Goal: Navigation & Orientation: Find specific page/section

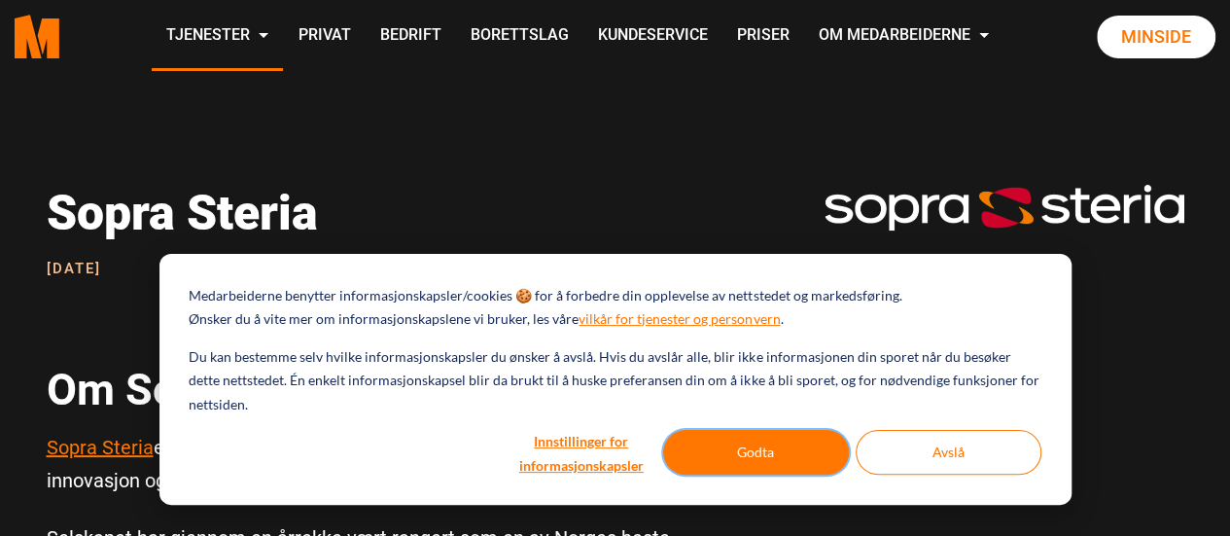
click at [784, 452] on button "Godta" at bounding box center [756, 452] width 186 height 45
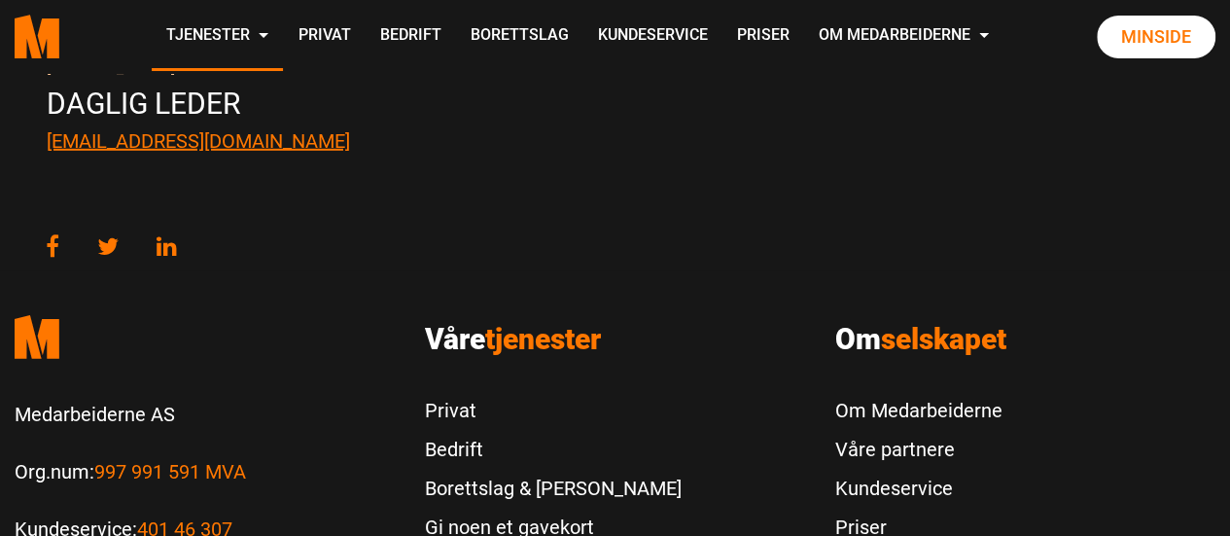
scroll to position [2834, 0]
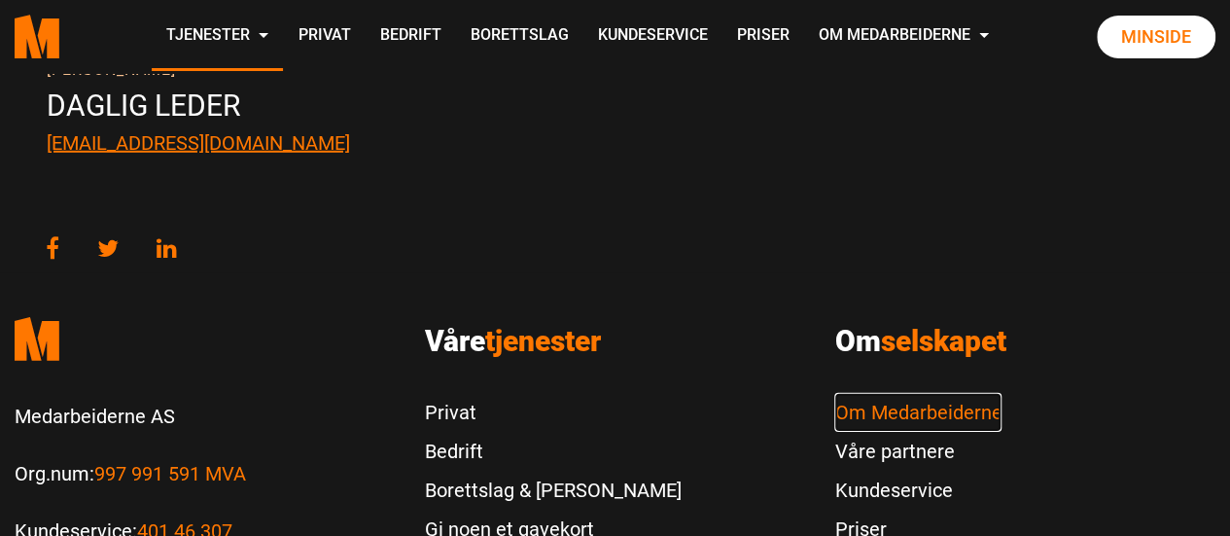
click at [974, 393] on link "Om Medarbeiderne" at bounding box center [918, 412] width 167 height 39
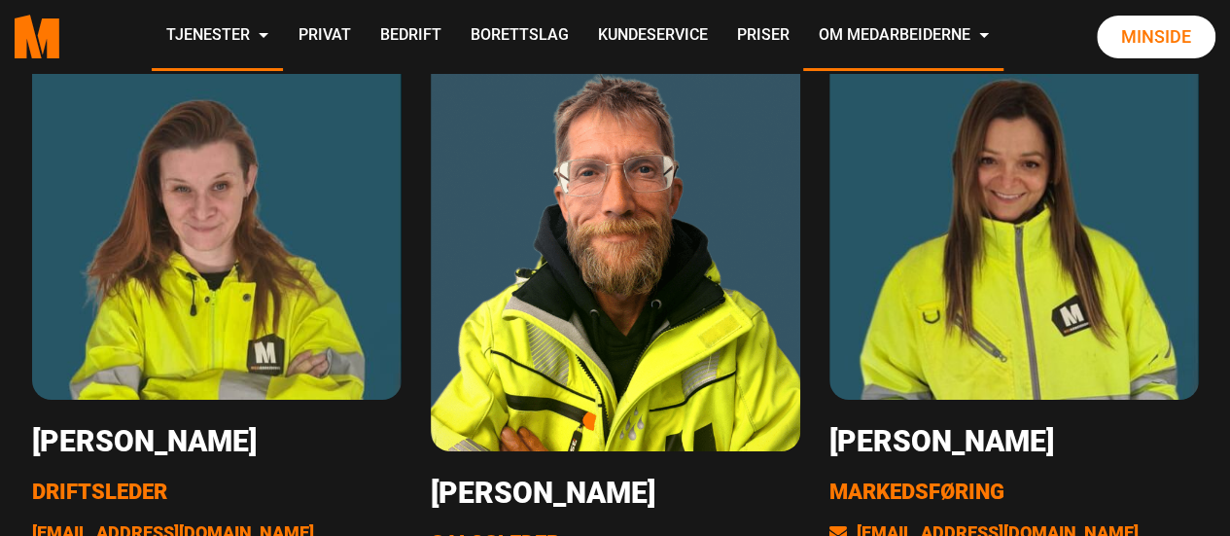
scroll to position [3257, 0]
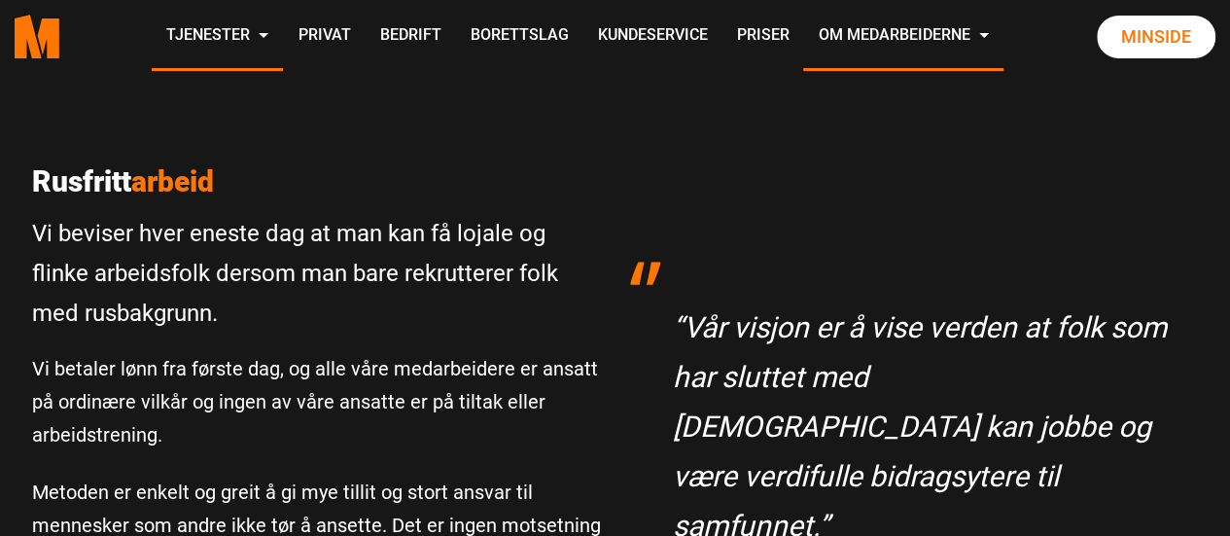
scroll to position [0, 0]
